Goal: Contribute content: Contribute content

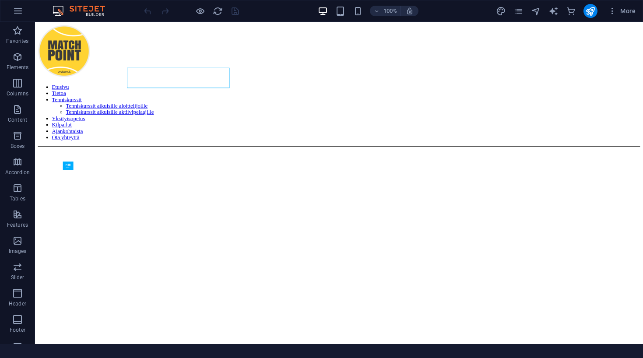
scroll to position [411, 0]
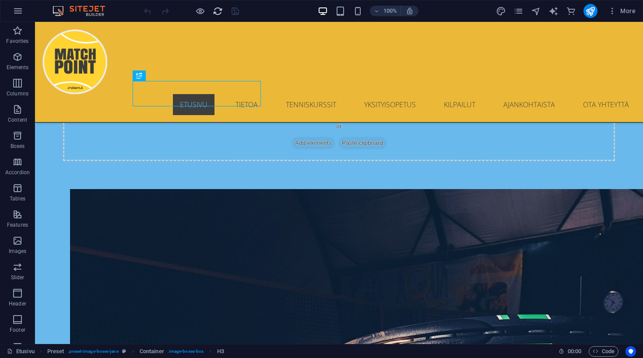
click at [215, 10] on icon "reload" at bounding box center [218, 11] width 10 height 10
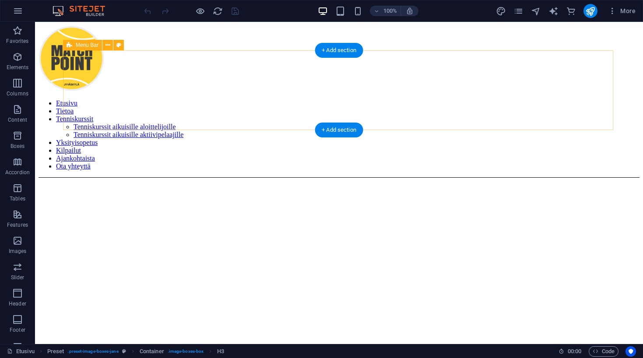
scroll to position [0, 0]
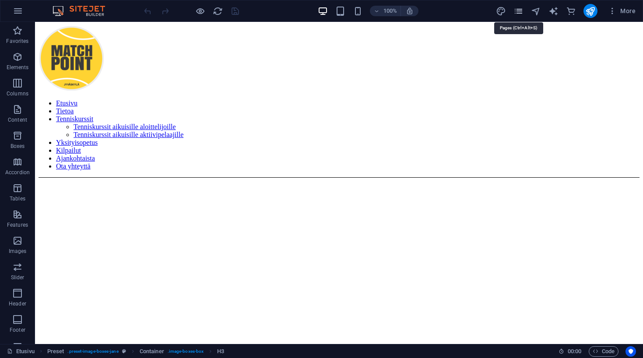
click at [520, 13] on icon "pages" at bounding box center [519, 11] width 10 height 10
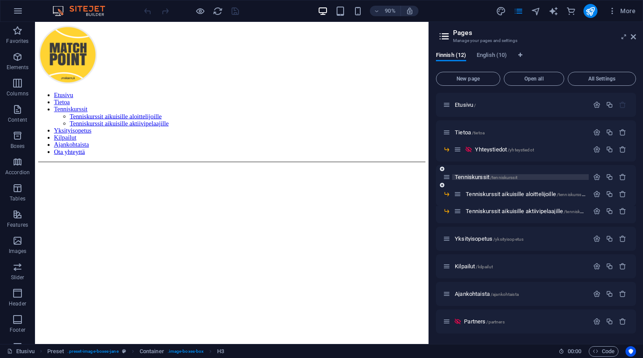
click at [549, 176] on p "Tenniskurssit /tenniskurssit" at bounding box center [520, 177] width 131 height 6
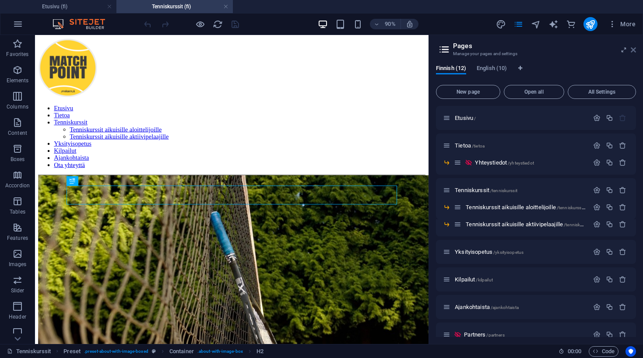
click at [634, 52] on icon at bounding box center [633, 49] width 5 height 7
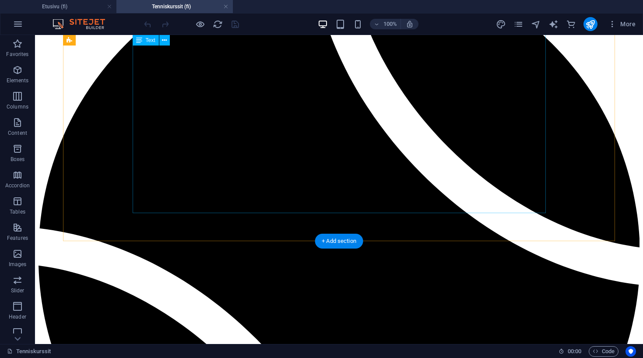
scroll to position [814, 0]
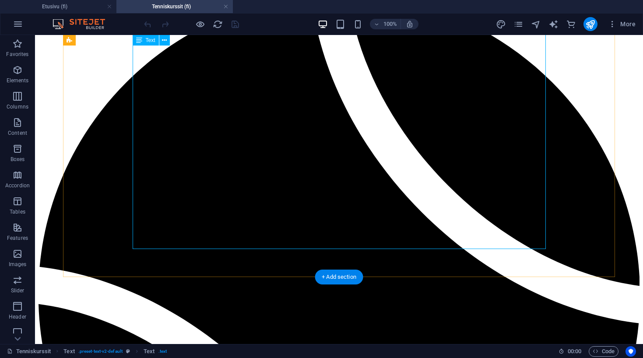
scroll to position [789, 0]
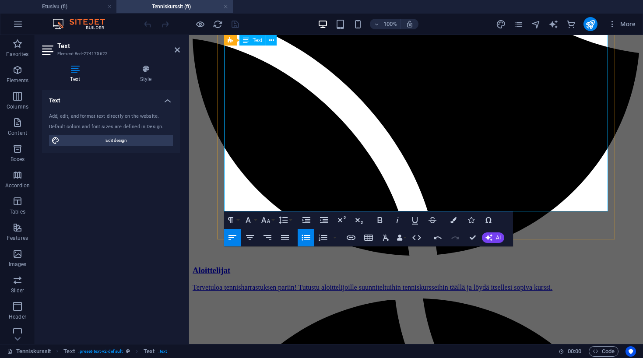
scroll to position [843, 0]
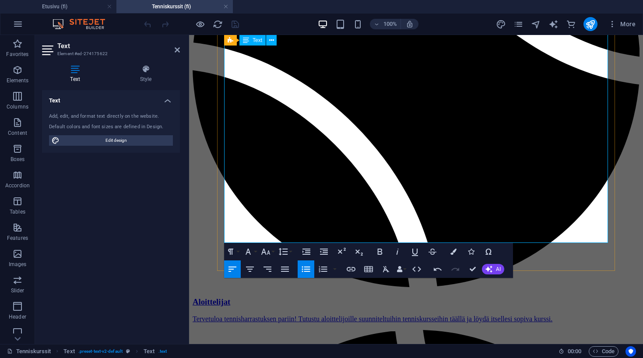
drag, startPoint x: 385, startPoint y: 237, endPoint x: 574, endPoint y: 290, distance: 196.4
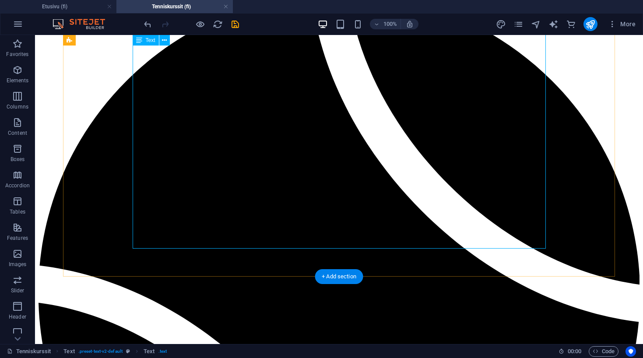
scroll to position [797, 0]
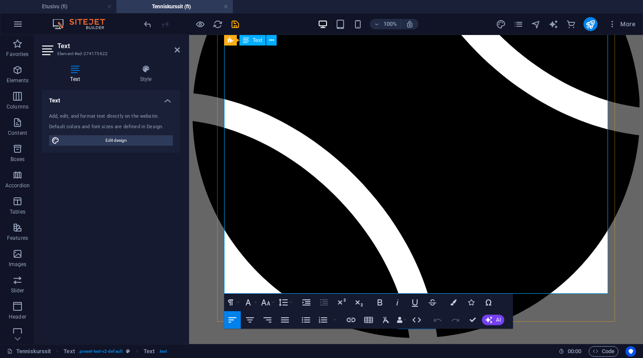
scroll to position [789, 0]
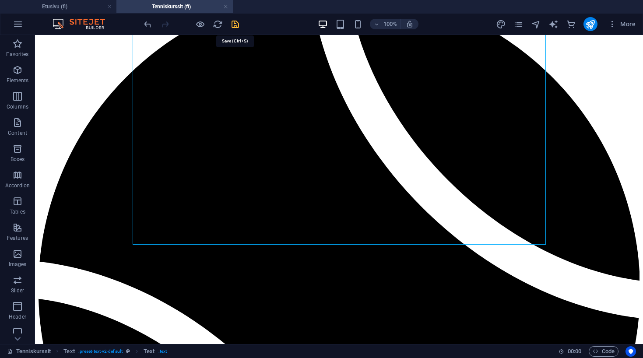
click at [233, 22] on icon "save" at bounding box center [235, 24] width 10 height 10
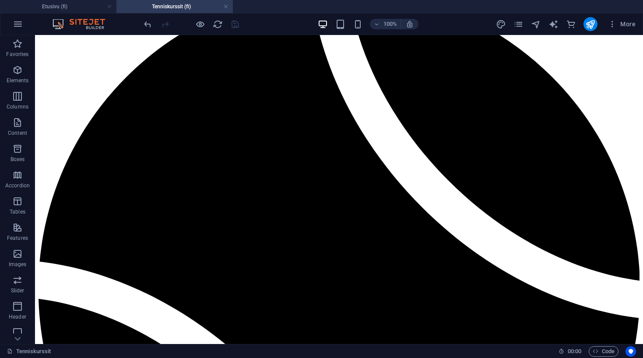
click at [224, 4] on link at bounding box center [225, 7] width 5 height 8
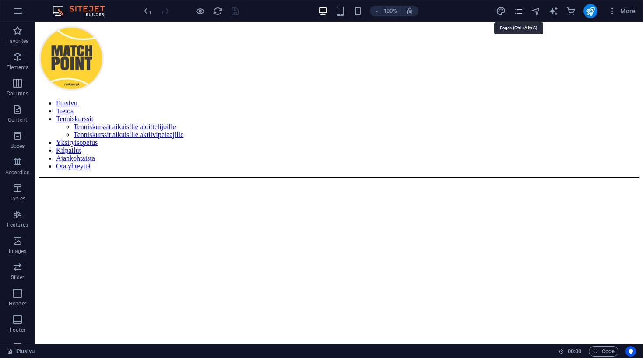
click at [519, 13] on icon "pages" at bounding box center [519, 11] width 10 height 10
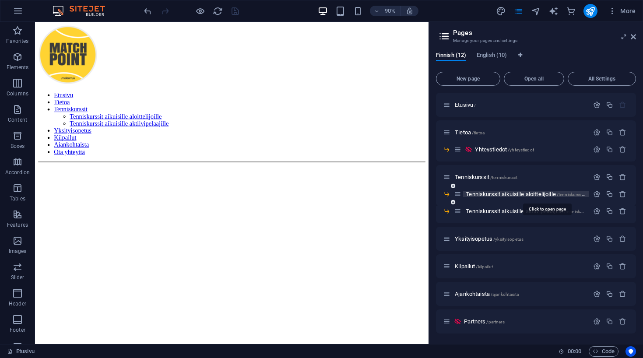
click at [561, 195] on span "/tenniskurssit-aikuisille-aloittelijoille" at bounding box center [591, 194] width 69 height 5
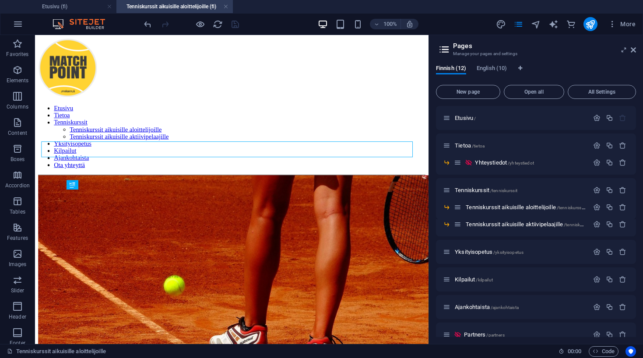
scroll to position [0, 0]
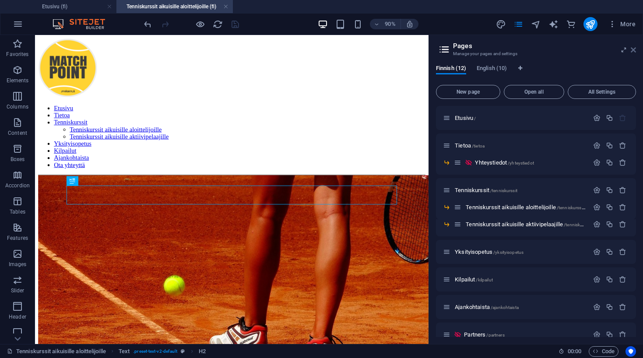
click at [634, 53] on icon at bounding box center [633, 49] width 5 height 7
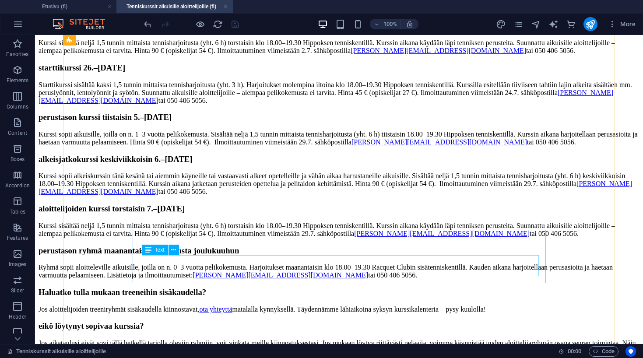
scroll to position [1084, 0]
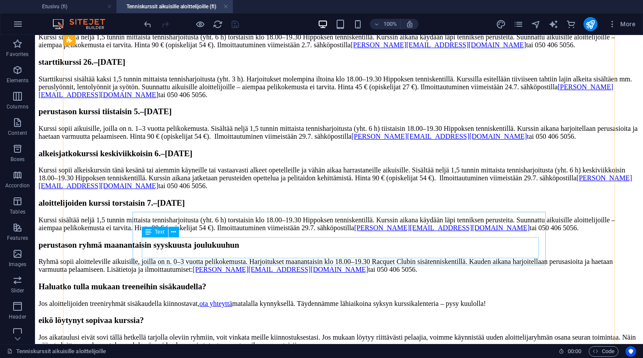
click at [255, 300] on div "Jos aloittelijoiden treeniryhmät sisäkaudella kiinnostavat, ota yhteyttä matala…" at bounding box center [339, 304] width 601 height 8
click at [249, 300] on div "Jos aloittelijoiden treeniryhmät sisäkaudella kiinnostavat, ota yhteyttä matala…" at bounding box center [339, 304] width 601 height 8
click at [261, 300] on div "Jos aloittelijoiden treeniryhmät sisäkaudella kiinnostavat, ota yhteyttä matala…" at bounding box center [339, 304] width 601 height 8
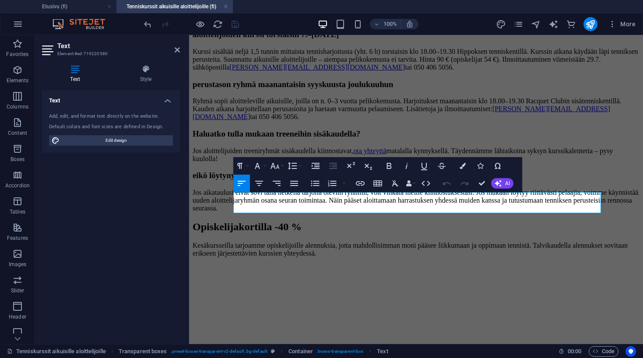
scroll to position [1223, 0]
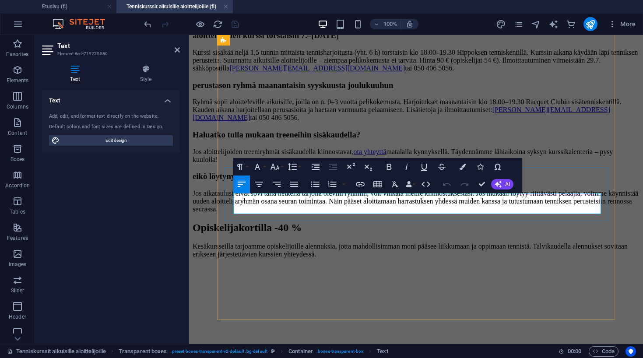
click at [409, 164] on p "Jos aloittelijoiden treeniryhmät sisäkaudella kiinnostavat, ota yhteyttä matala…" at bounding box center [416, 156] width 447 height 16
click at [310, 164] on p "Jos aloittelijoiden treeniryhmät sisäkaudella kiinnostavat, ota yhteyttä matala…" at bounding box center [416, 156] width 447 height 16
click at [421, 164] on p "Jos aloittelijoiden treeniryhmät sisäkaudella kiinnostavat, ota yhteyttä matala…" at bounding box center [416, 156] width 447 height 16
drag, startPoint x: 372, startPoint y: 209, endPoint x: 328, endPoint y: 211, distance: 43.9
click at [328, 164] on p "Jos aloittelijoiden treeniryhmät sisäkaudella kiinnostavat, ota yhteyttä matala…" at bounding box center [416, 156] width 447 height 16
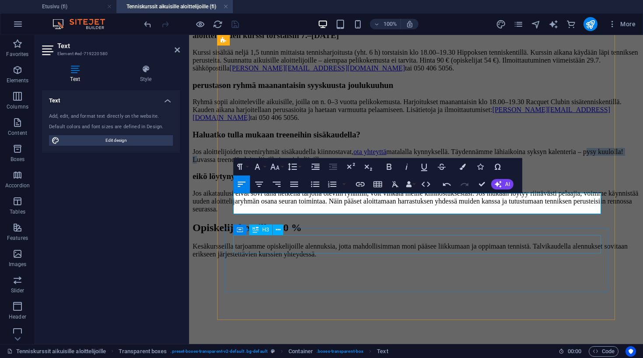
copy p "pysy kuulolla!"
click at [480, 164] on p "Jos aloittelijoiden treeniryhmät sisäkaudella kiinnostavat, ota yhteyttä matala…" at bounding box center [416, 156] width 447 height 16
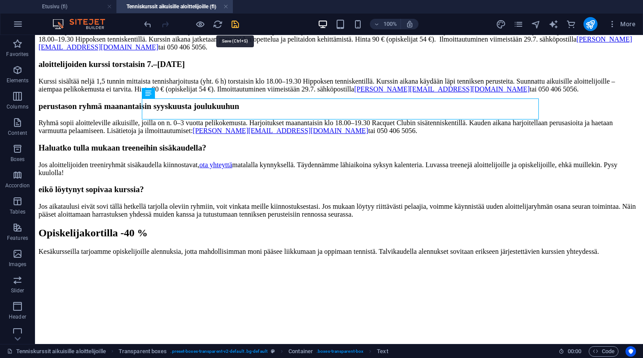
click at [236, 27] on icon "save" at bounding box center [235, 24] width 10 height 10
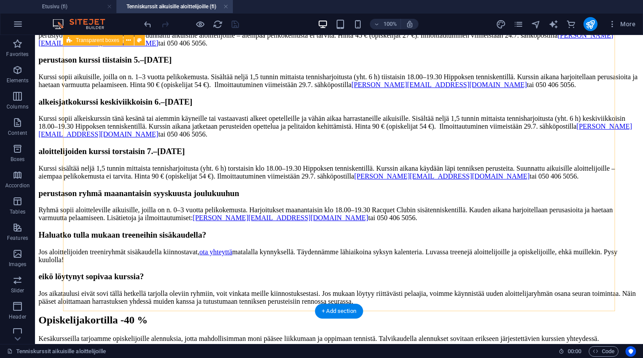
scroll to position [1141, 0]
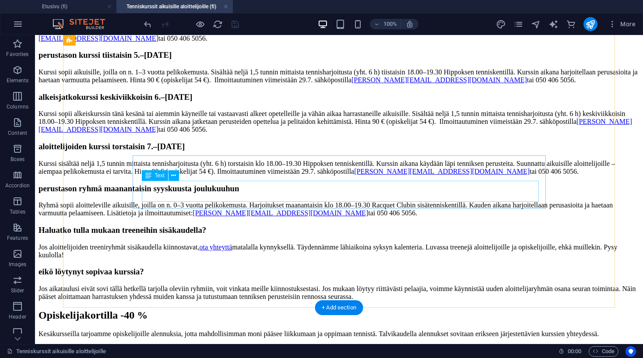
click at [178, 243] on div "Jos aloittelijoiden treeniryhmät sisäkaudella kiinnostavat, ota yhteyttä matala…" at bounding box center [339, 251] width 601 height 16
click at [187, 243] on div "Jos aloittelijoiden treeniryhmät sisäkaudella kiinnostavat, ota yhteyttä matala…" at bounding box center [339, 251] width 601 height 16
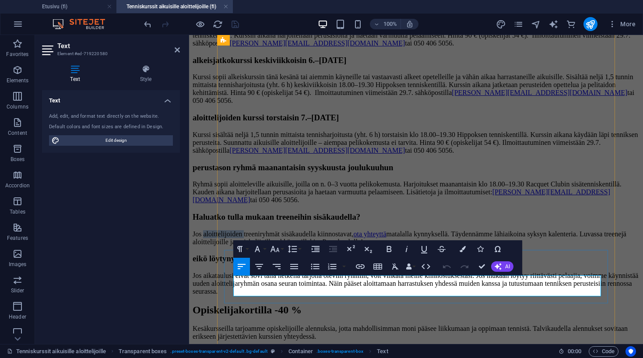
drag, startPoint x: 288, startPoint y: 281, endPoint x: 244, endPoint y: 281, distance: 43.8
click at [244, 246] on p "Jos aloittelijoiden treeniryhmät sisäkaudella kiinnostavat, ota yhteyttä matala…" at bounding box center [416, 238] width 447 height 16
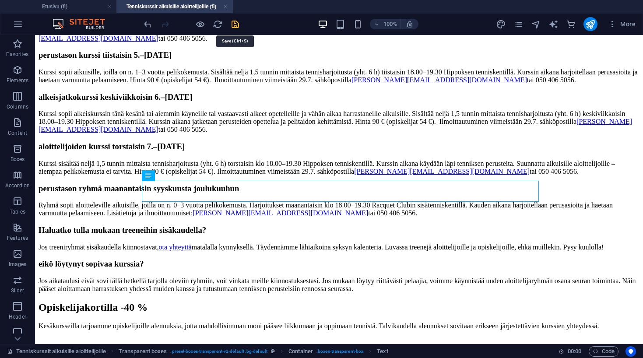
click at [234, 25] on icon "save" at bounding box center [235, 24] width 10 height 10
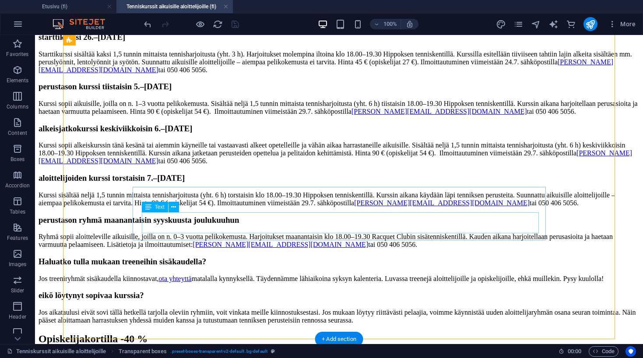
scroll to position [1108, 0]
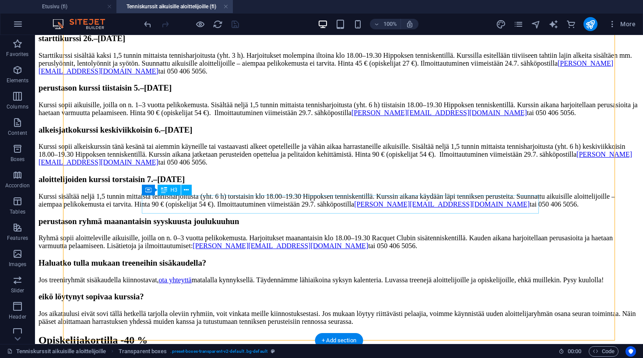
click at [165, 258] on div "Haluatko tulla mukaan treeneihin sisäkaudella?" at bounding box center [339, 263] width 601 height 10
click at [342, 258] on div "Haluatko tulla mukaan treeneihin sisäkaudella?" at bounding box center [339, 263] width 601 height 10
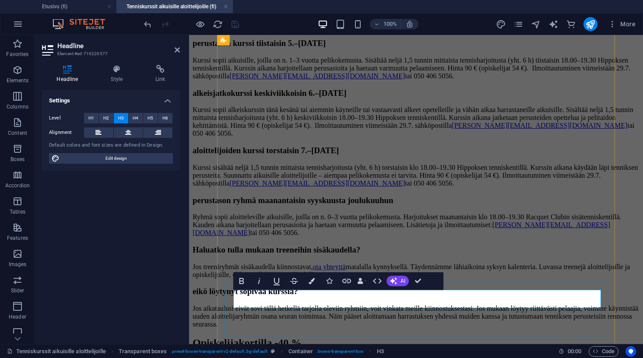
click at [470, 255] on h3 "Haluatko tulla mukaan treeneihin sisäkaudella?" at bounding box center [416, 250] width 447 height 10
click at [490, 255] on h3 "Haluatko tulla mukaan treeneihin sisäkaudella?" at bounding box center [416, 250] width 447 height 10
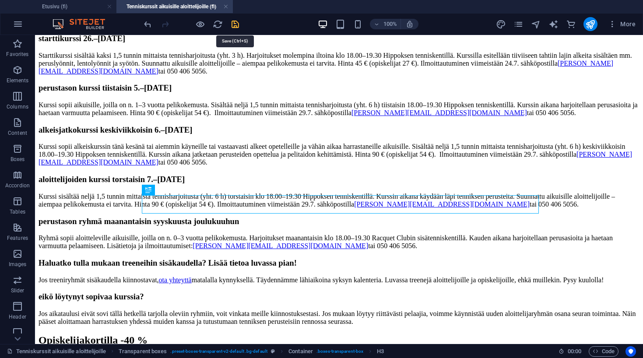
click at [236, 22] on icon "save" at bounding box center [235, 24] width 10 height 10
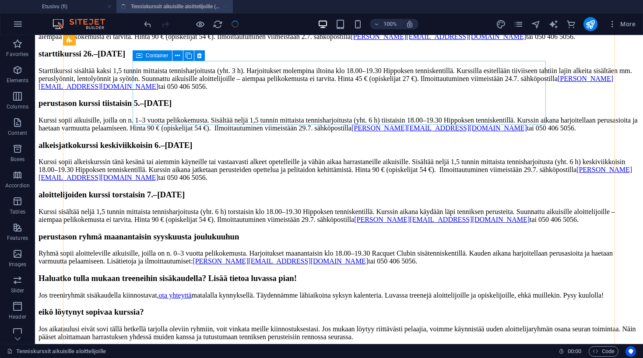
scroll to position [1093, 0]
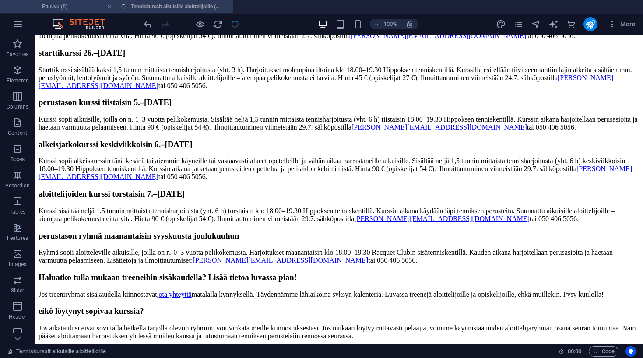
click at [73, 4] on h4 "Etusivu (fi)" at bounding box center [58, 7] width 116 height 10
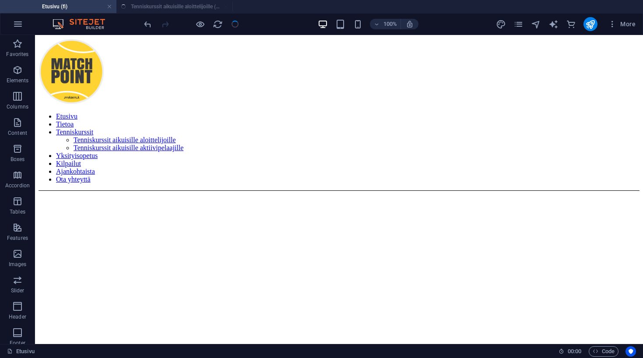
click at [167, 5] on ul "Etusivu (fi) Tenniskurssit aikuisille aloittelijoille (fi)" at bounding box center [321, 6] width 643 height 13
click at [177, 10] on ul "Etusivu (fi) Tenniskurssit aikuisille aloittelijoille (fi)" at bounding box center [321, 6] width 643 height 13
click at [168, 8] on ul "Etusivu (fi) Tenniskurssit aikuisille aloittelijoille (fi)" at bounding box center [321, 6] width 643 height 13
click at [160, 7] on ul "Etusivu (fi) Tenniskurssit aikuisille aloittelijoille (fi)" at bounding box center [321, 6] width 643 height 13
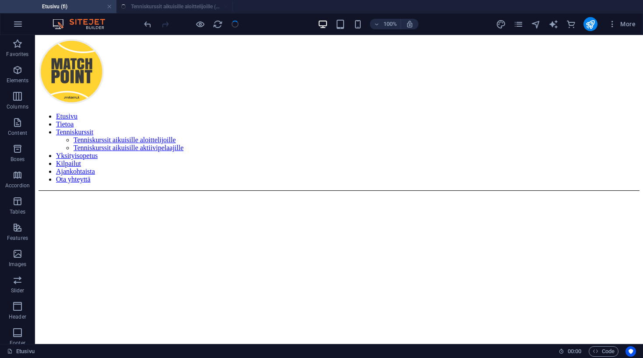
click at [46, 8] on h4 "Etusivu (fi)" at bounding box center [58, 7] width 116 height 10
click at [218, 7] on ul "Etusivu (fi) Tenniskurssit aikuisille aloittelijoille (fi)" at bounding box center [321, 6] width 643 height 13
click at [165, 5] on ul "Etusivu (fi) Tenniskurssit aikuisille aloittelijoille (fi)" at bounding box center [321, 6] width 643 height 13
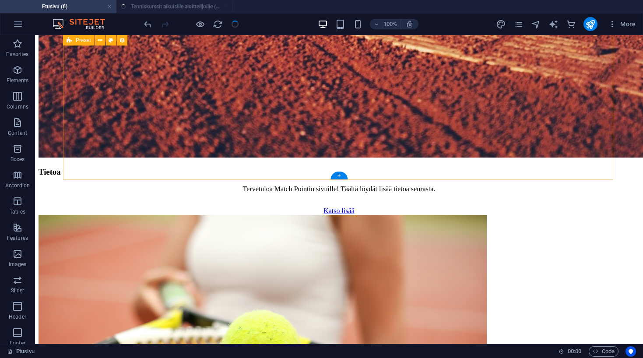
scroll to position [892, 0]
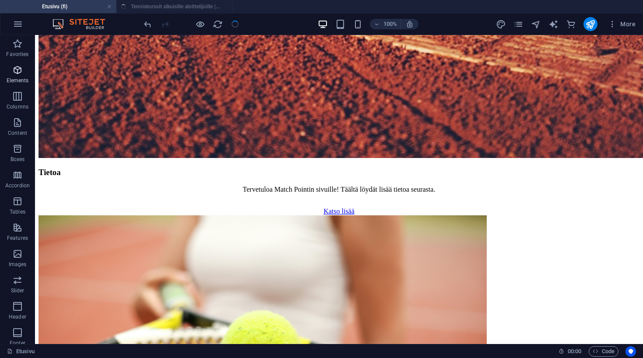
click at [15, 72] on icon "button" at bounding box center [17, 70] width 11 height 11
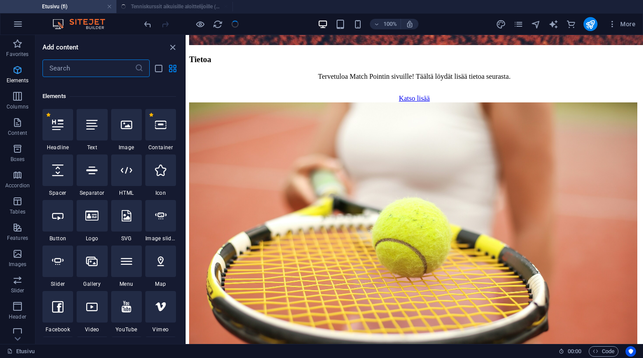
scroll to position [93, 0]
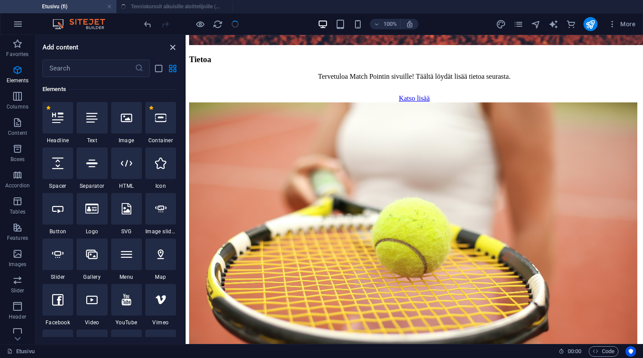
click at [173, 47] on icon "close panel" at bounding box center [173, 47] width 10 height 10
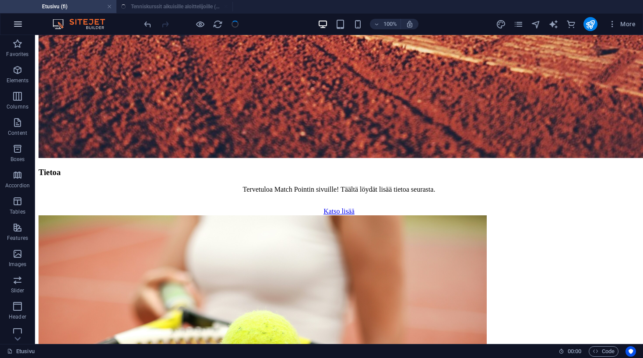
click at [18, 26] on icon "button" at bounding box center [18, 24] width 11 height 11
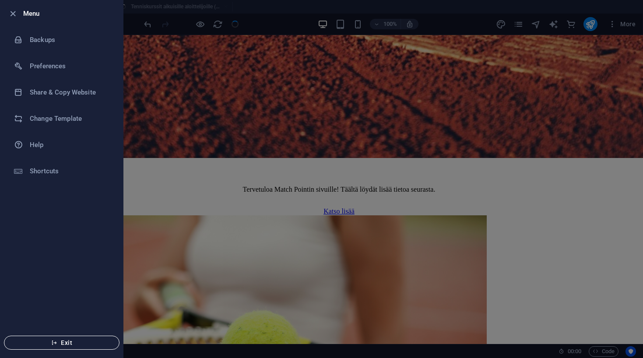
click at [60, 344] on span "Exit" at bounding box center [61, 342] width 101 height 7
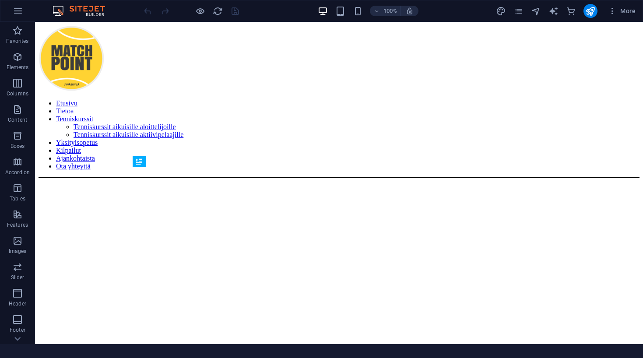
scroll to position [353, 0]
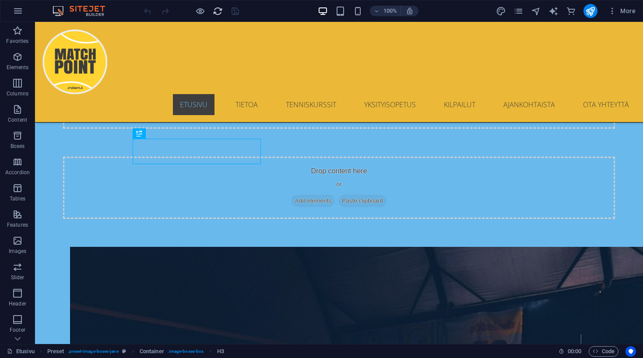
click at [217, 10] on icon "reload" at bounding box center [218, 11] width 10 height 10
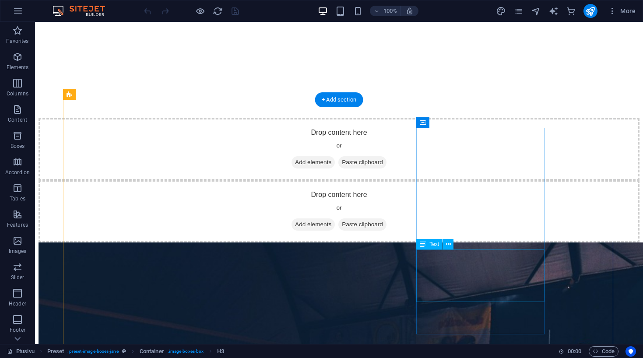
scroll to position [341, 0]
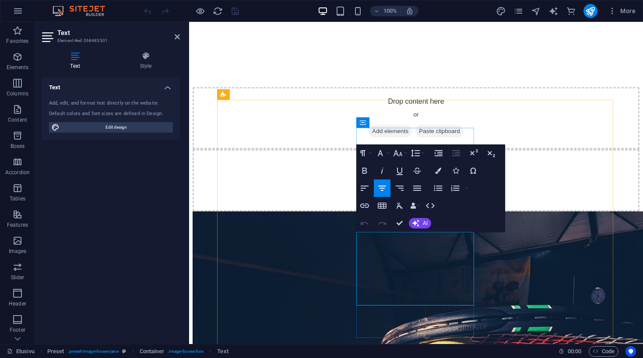
scroll to position [384, 0]
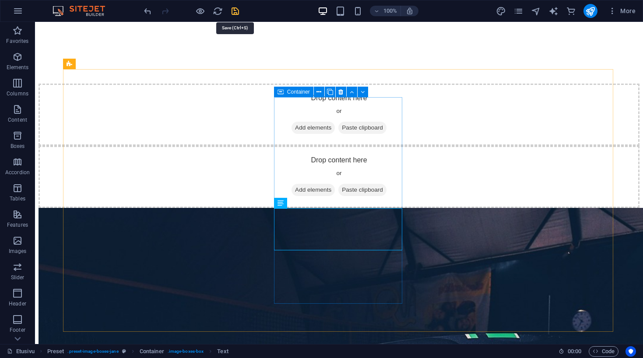
click at [235, 11] on icon "save" at bounding box center [235, 11] width 10 height 10
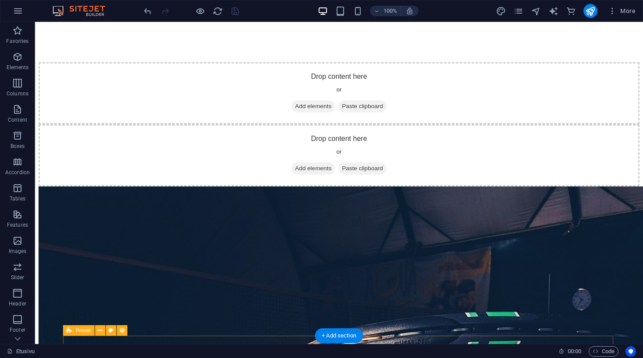
scroll to position [403, 0]
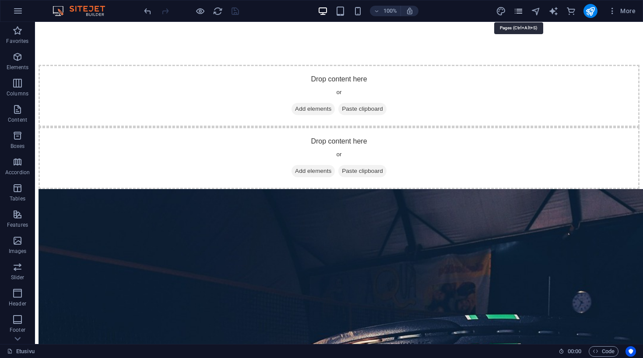
click at [517, 8] on icon "pages" at bounding box center [519, 11] width 10 height 10
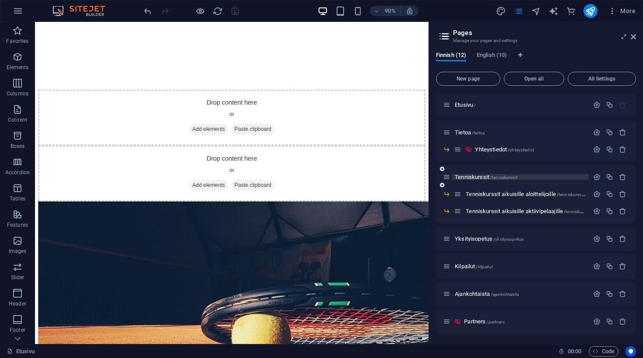
click at [536, 176] on p "Tenniskurssit /tenniskurssit" at bounding box center [520, 177] width 131 height 6
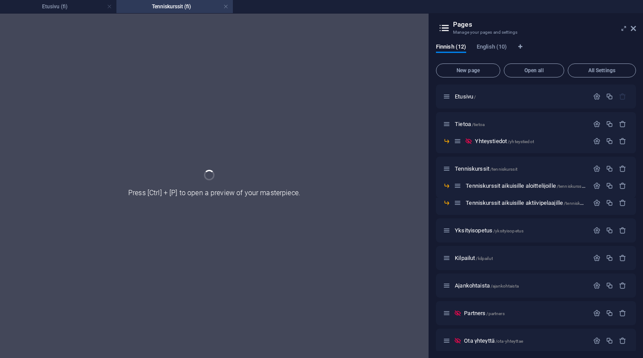
scroll to position [0, 0]
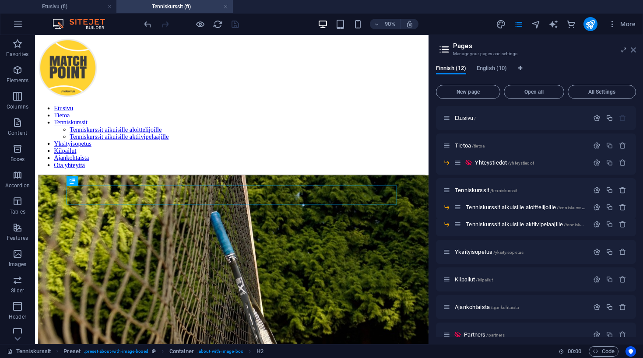
click at [634, 50] on icon at bounding box center [633, 49] width 5 height 7
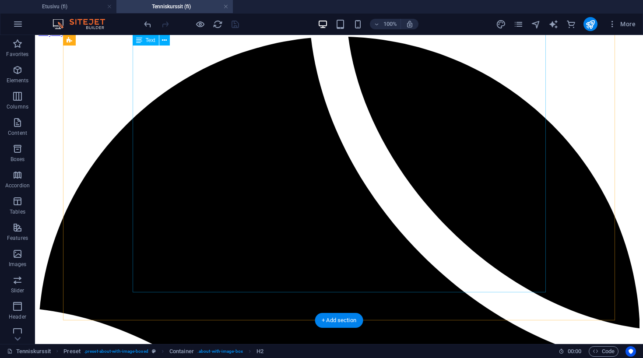
scroll to position [747, 0]
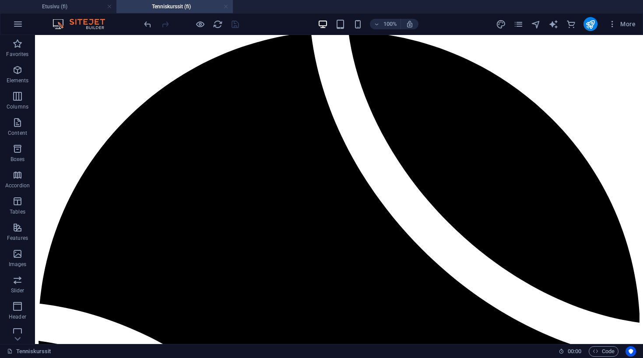
click at [227, 6] on link at bounding box center [225, 7] width 5 height 8
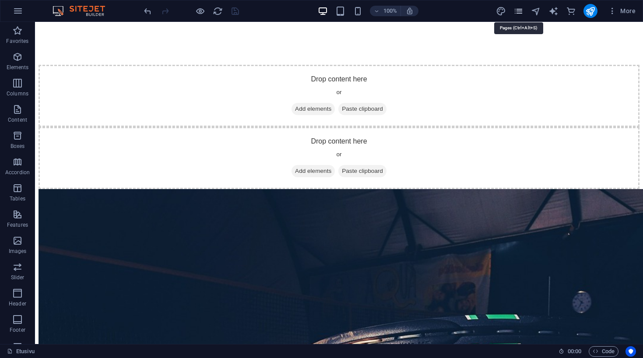
click at [517, 13] on icon "pages" at bounding box center [519, 11] width 10 height 10
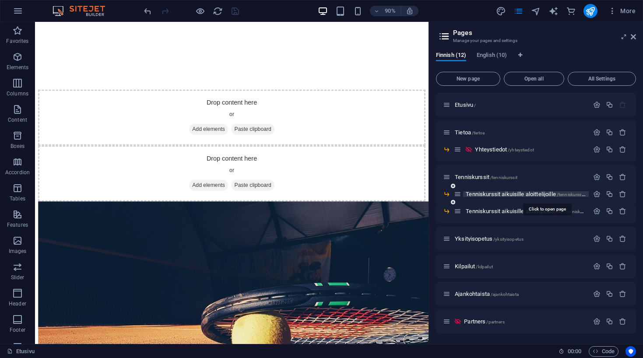
click at [562, 196] on span "/tenniskurssit-aikuisille-aloittelijoille" at bounding box center [591, 194] width 69 height 5
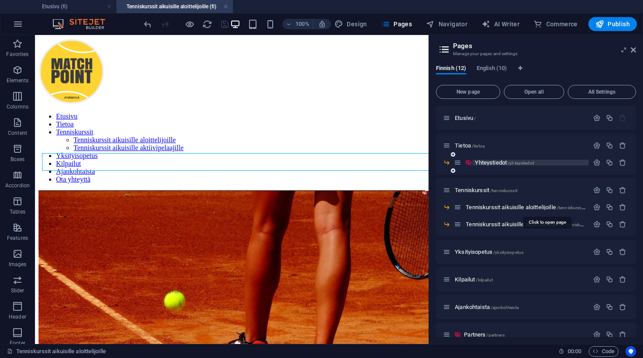
scroll to position [0, 0]
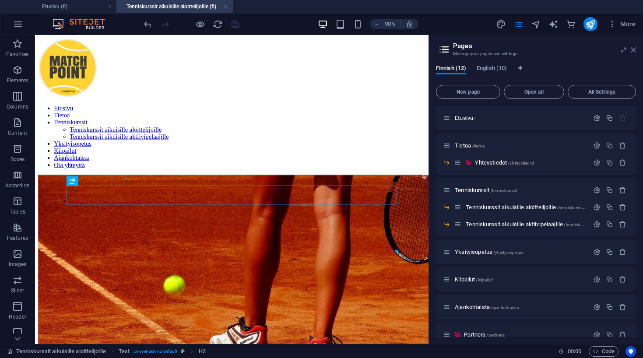
click at [635, 50] on icon at bounding box center [633, 49] width 5 height 7
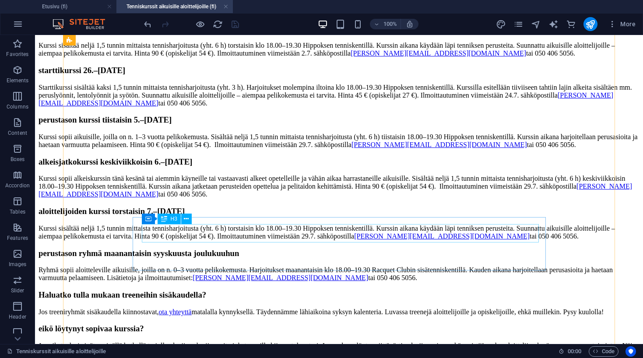
scroll to position [1080, 0]
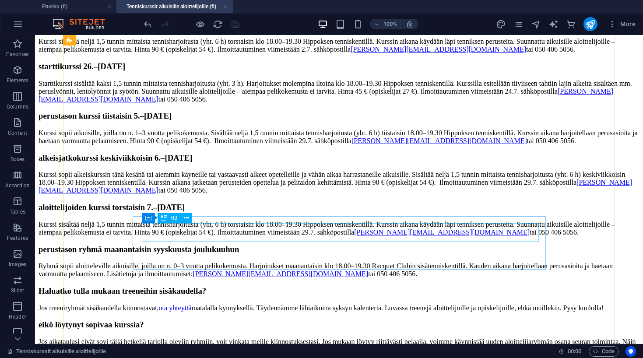
click at [407, 286] on div "Haluatko tulla mukaan treeneihin sisäkaudella?" at bounding box center [339, 291] width 601 height 10
click at [398, 286] on div "Haluatko tulla mukaan treeneihin sisäkaudella?" at bounding box center [339, 291] width 601 height 10
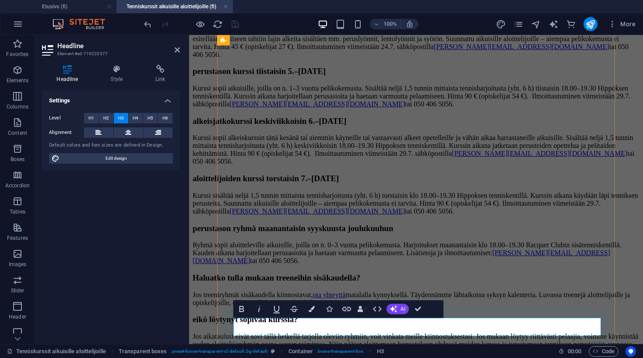
click at [502, 283] on h3 "Haluatko tulla mukaan treeneihin sisäkaudella?" at bounding box center [416, 278] width 447 height 10
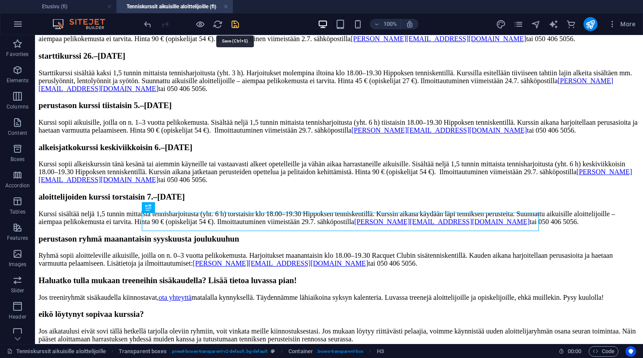
click at [235, 25] on icon "save" at bounding box center [235, 24] width 10 height 10
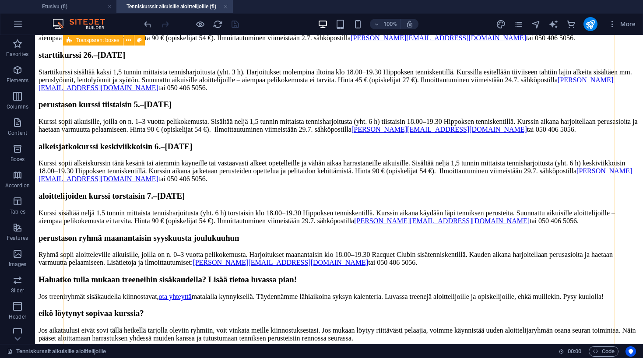
scroll to position [1092, 0]
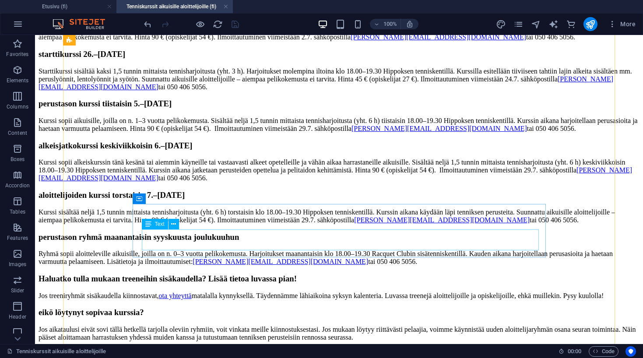
click at [438, 292] on div "Jos treeniryhmät sisäkaudella kiinnostavat, ota yhteyttä matalalla kynnyksellä.…" at bounding box center [339, 296] width 601 height 8
click at [452, 292] on div "Jos treeniryhmät sisäkaudella kiinnostavat, ota yhteyttä matalalla kynnyksellä.…" at bounding box center [339, 296] width 601 height 8
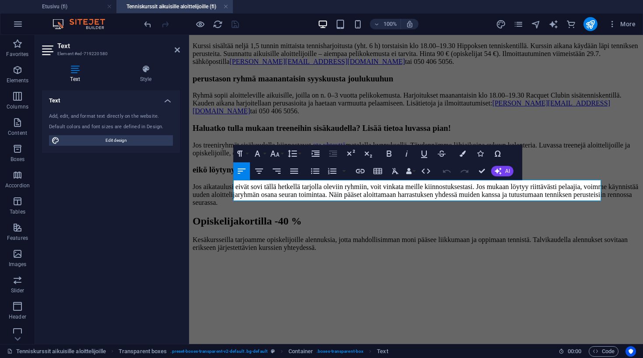
scroll to position [1224, 0]
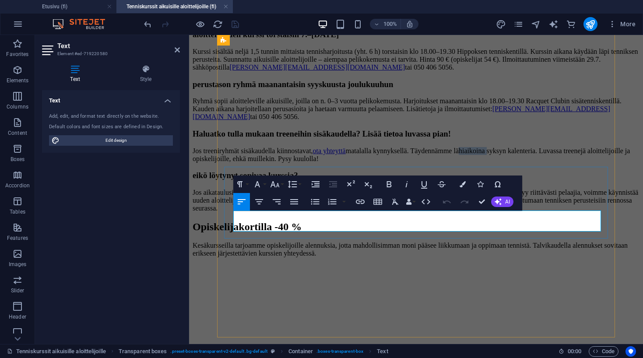
drag, startPoint x: 556, startPoint y: 217, endPoint x: 526, endPoint y: 218, distance: 29.8
click at [526, 163] on p "Jos treeniryhmät sisäkaudella kiinnostavat, ota yhteyttä matalalla kynnyksellä.…" at bounding box center [416, 155] width 447 height 16
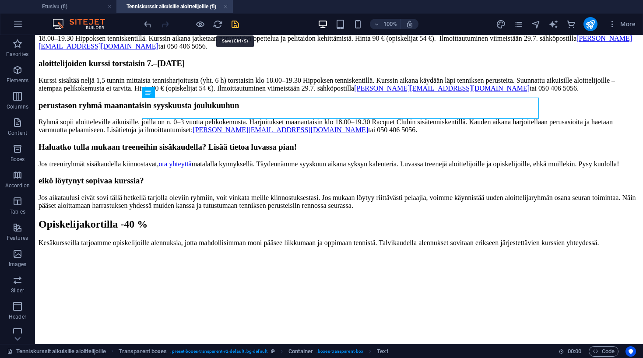
click at [234, 25] on icon "save" at bounding box center [235, 24] width 10 height 10
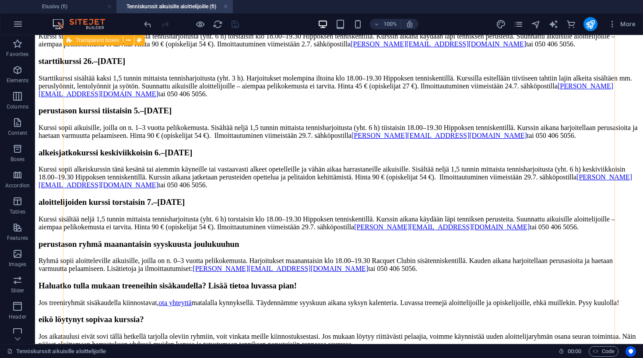
scroll to position [1086, 0]
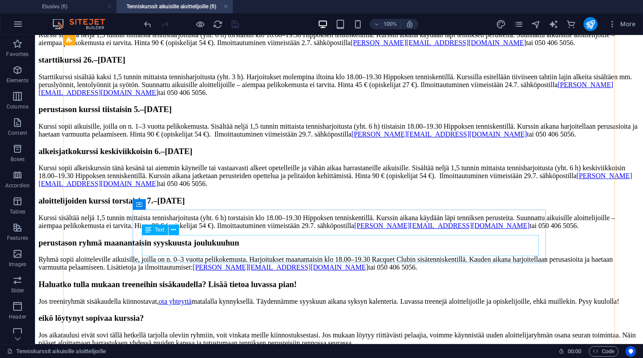
click at [455, 298] on div "Jos treeniryhmät sisäkaudella kiinnostavat, ota yhteyttä matalalla kynnyksellä.…" at bounding box center [339, 302] width 601 height 8
click at [468, 298] on div "Jos treeniryhmät sisäkaudella kiinnostavat, ota yhteyttä matalalla kynnyksellä.…" at bounding box center [339, 302] width 601 height 8
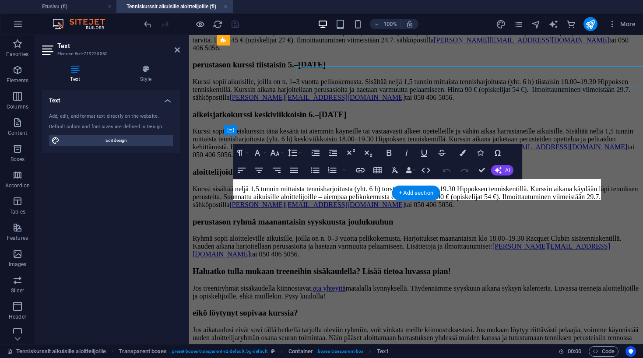
scroll to position [1255, 0]
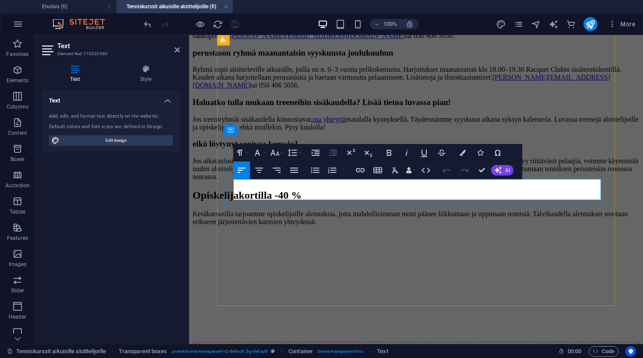
click at [574, 131] on p "Jos treeniryhmät sisäkaudella kiinnostavat, ota yhteyttä matalalla kynnyksellä.…" at bounding box center [416, 124] width 447 height 16
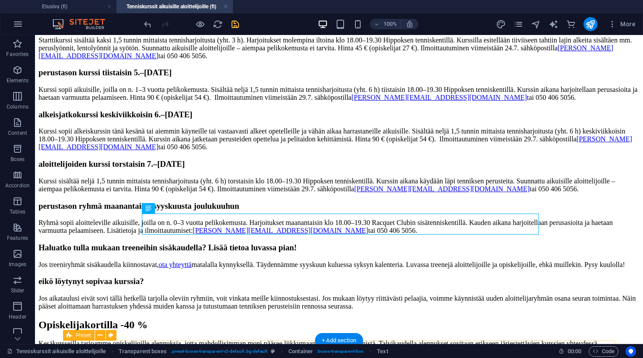
scroll to position [1108, 0]
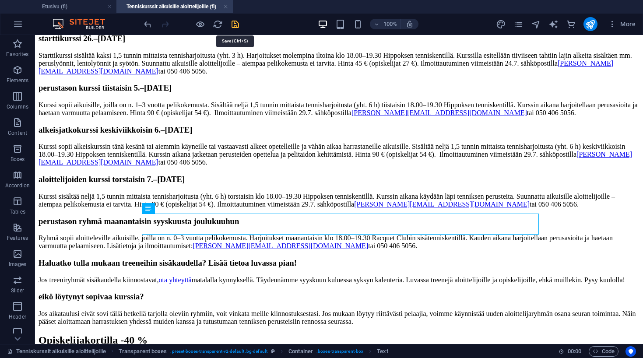
click at [233, 22] on icon "save" at bounding box center [235, 24] width 10 height 10
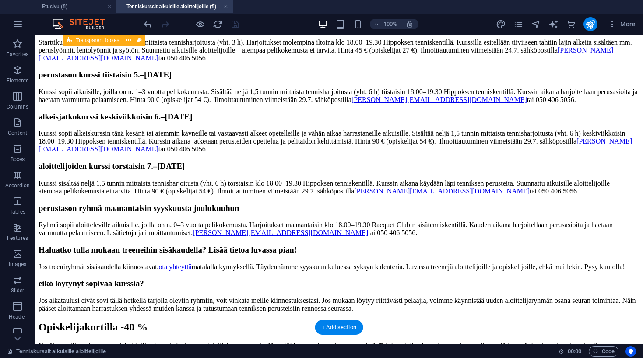
scroll to position [1118, 0]
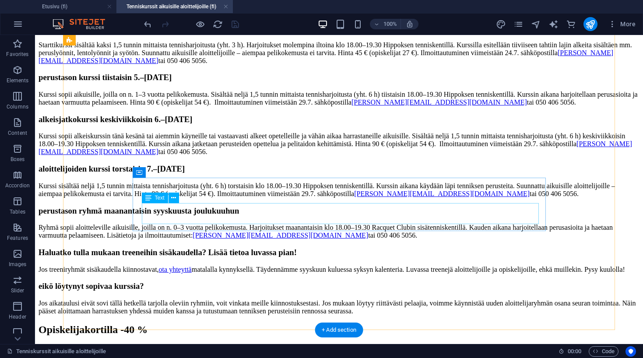
click at [170, 266] on div "Jos treeniryhmät sisäkaudella kiinnostavat, ota yhteyttä matalalla kynnyksellä.…" at bounding box center [339, 270] width 601 height 8
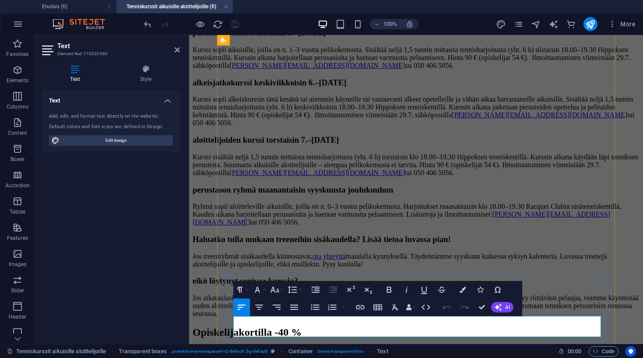
click at [264, 268] on p "Jos treeniryhmät sisäkaudella kiinnostavat, ota yhteyttä matalalla kynnyksellä.…" at bounding box center [416, 261] width 447 height 16
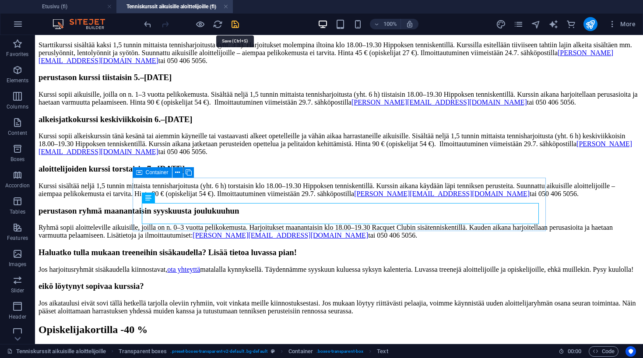
click at [235, 21] on icon "save" at bounding box center [235, 24] width 10 height 10
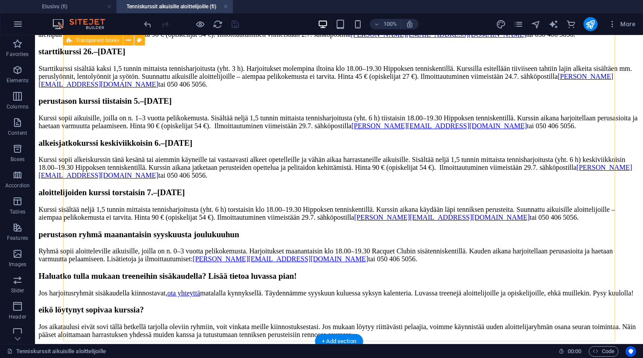
scroll to position [1087, 0]
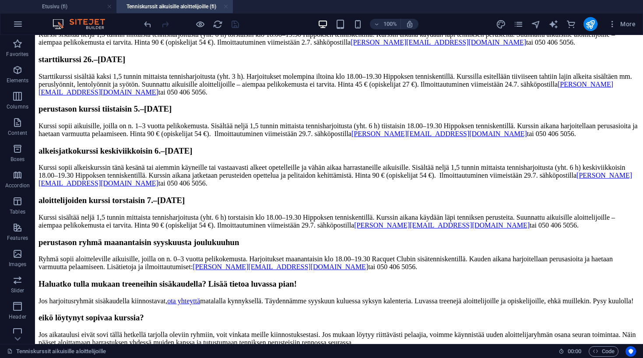
click at [225, 6] on link at bounding box center [225, 7] width 5 height 8
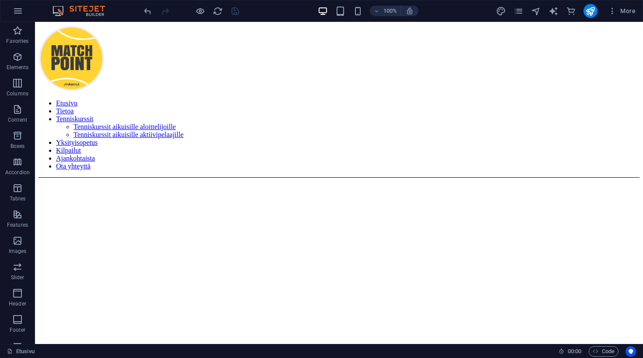
scroll to position [0, 0]
click at [591, 12] on icon "publish" at bounding box center [590, 11] width 10 height 10
